Goal: Navigation & Orientation: Go to known website

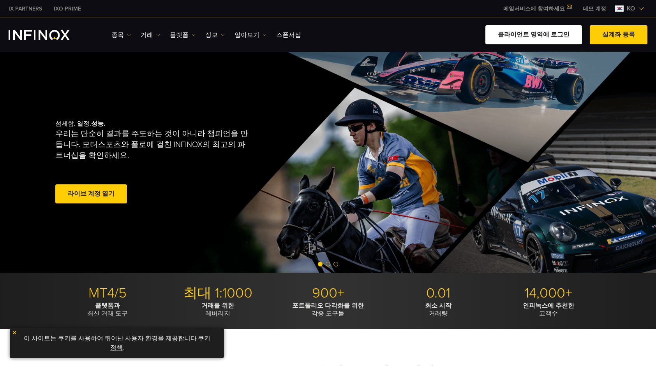
click at [549, 33] on link "클라이언트 영역에 로그인" at bounding box center [533, 34] width 97 height 19
